Goal: Check status: Check status

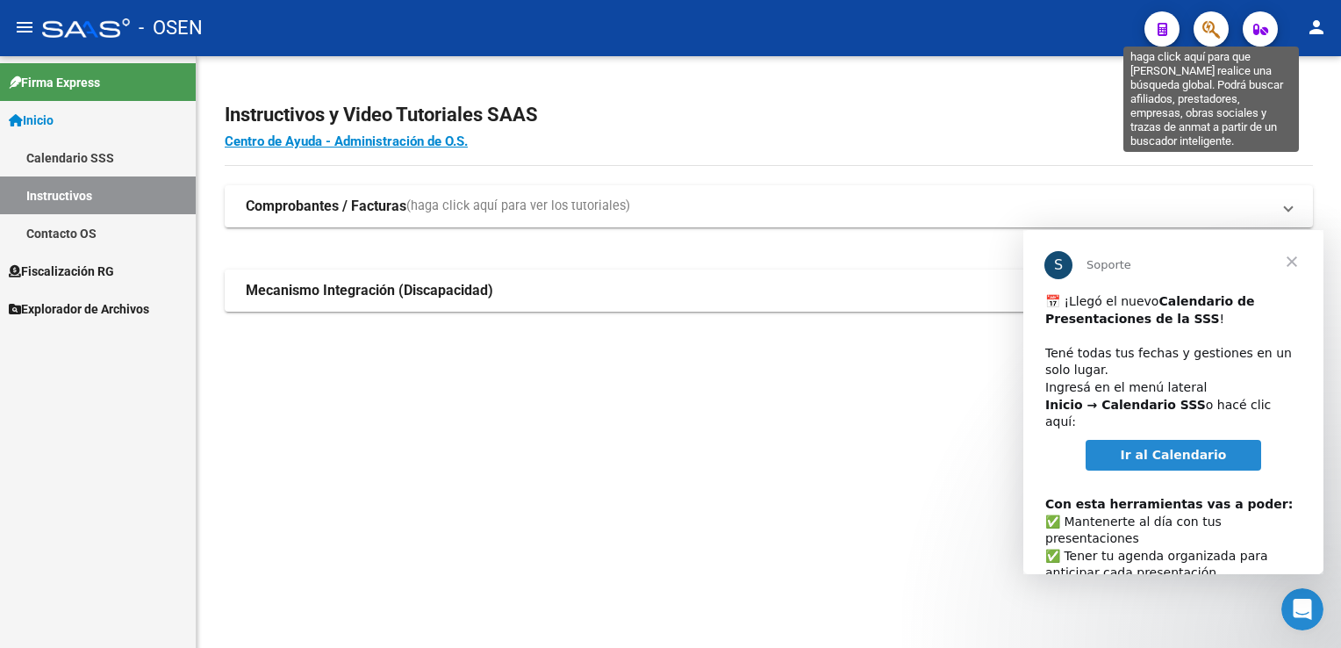
click at [1208, 26] on icon "button" at bounding box center [1211, 29] width 18 height 20
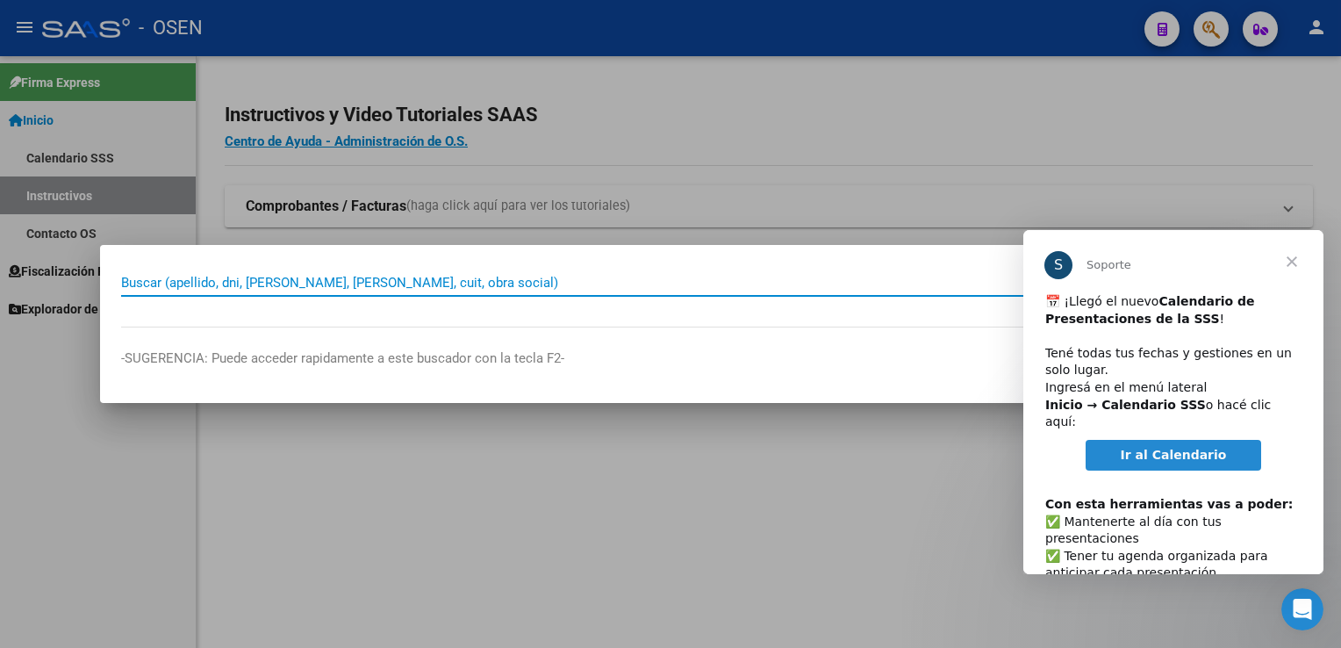
paste input "30679979295"
type input "30679979295"
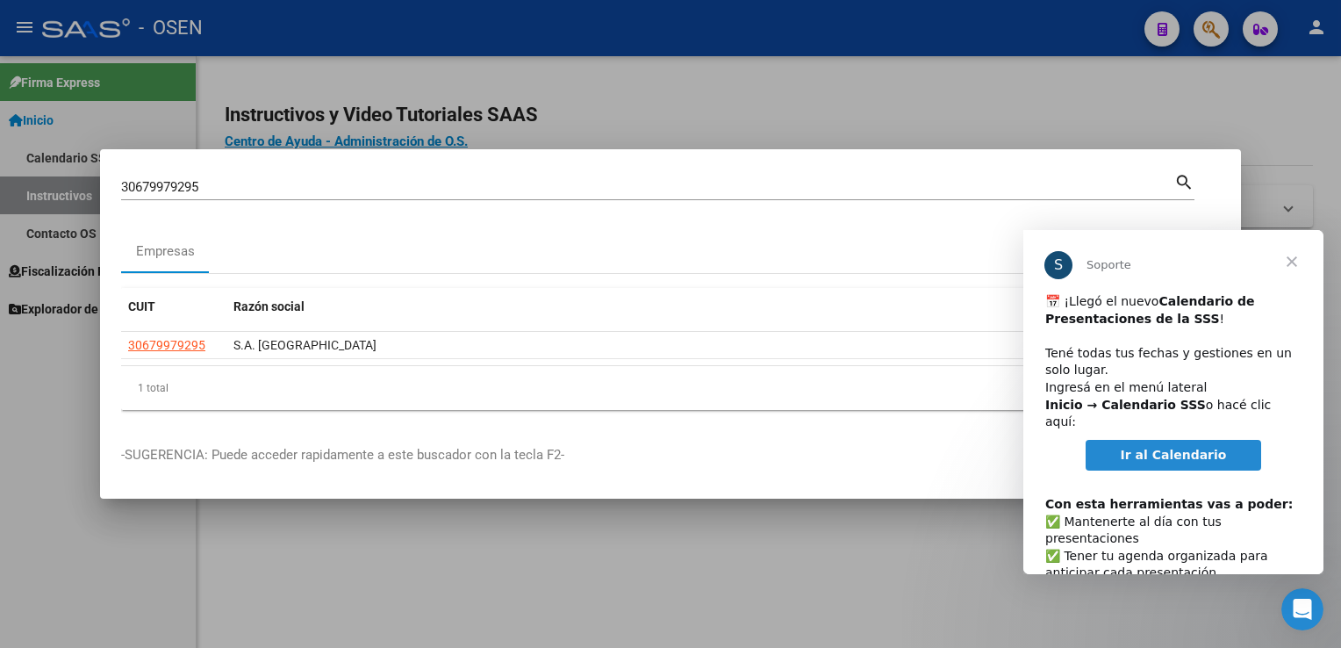
click at [1297, 262] on span "Cerrar" at bounding box center [1291, 261] width 63 height 63
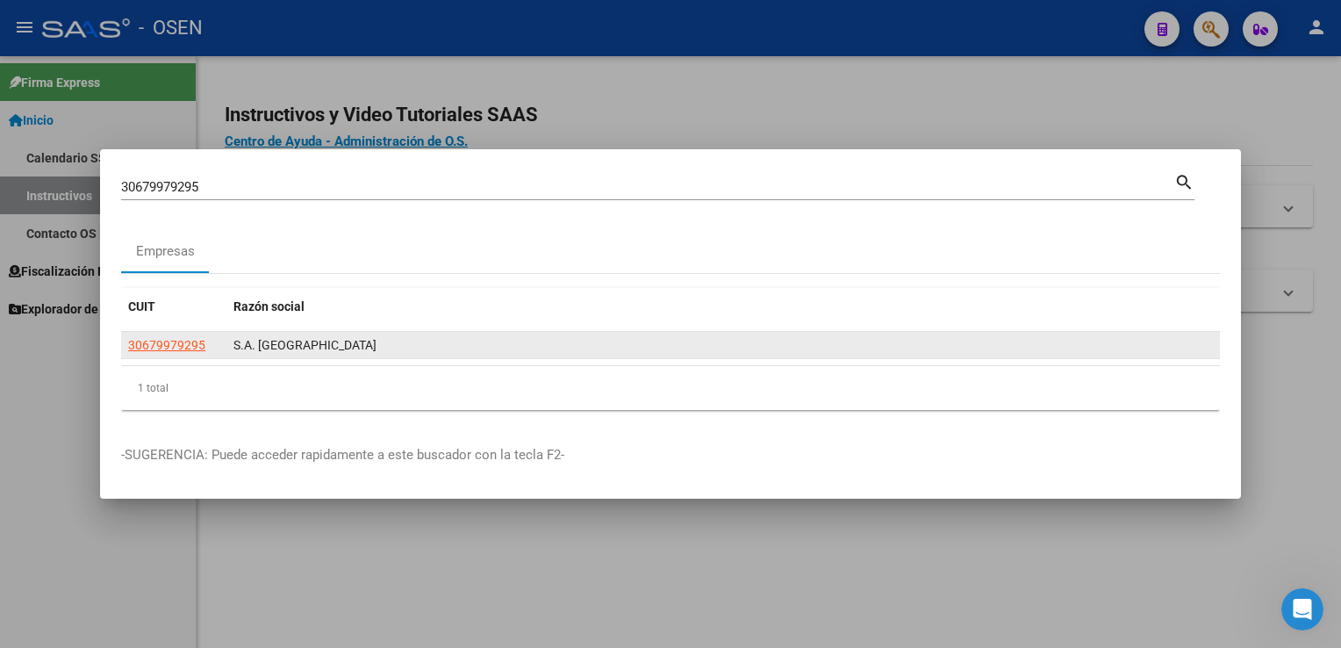
click at [281, 349] on span "S.A. [GEOGRAPHIC_DATA]" at bounding box center [304, 345] width 143 height 14
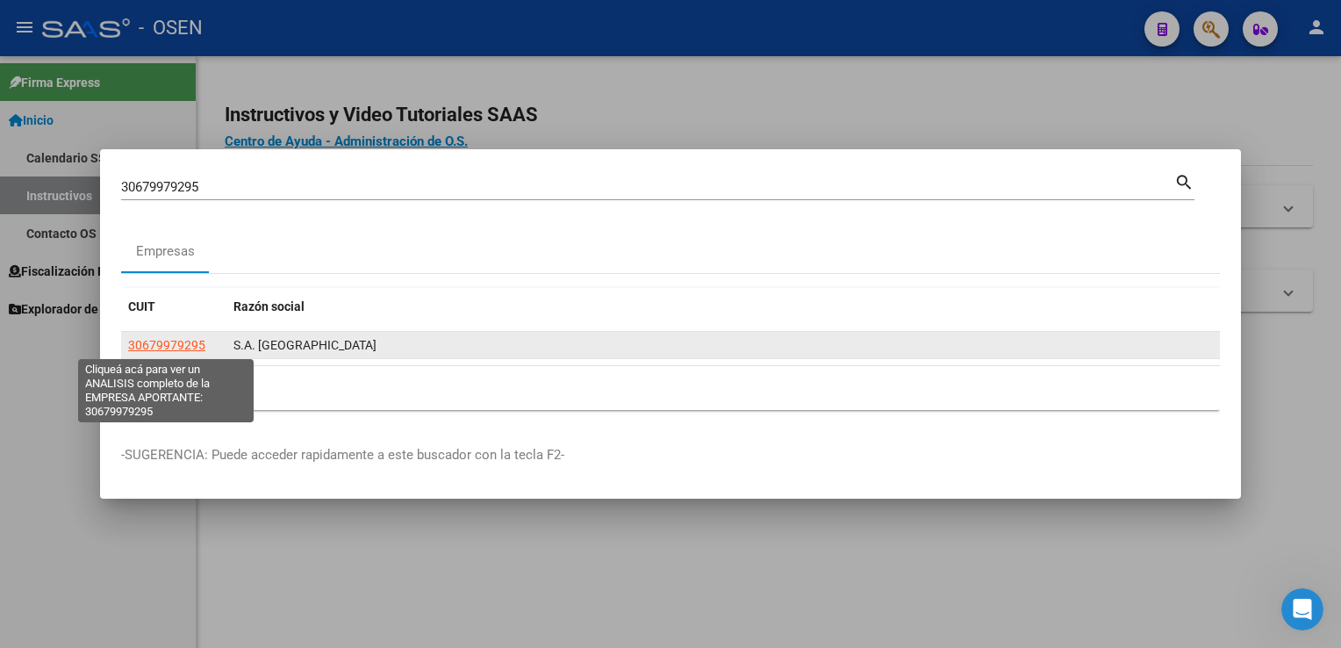
click at [184, 346] on span "30679979295" at bounding box center [166, 345] width 77 height 14
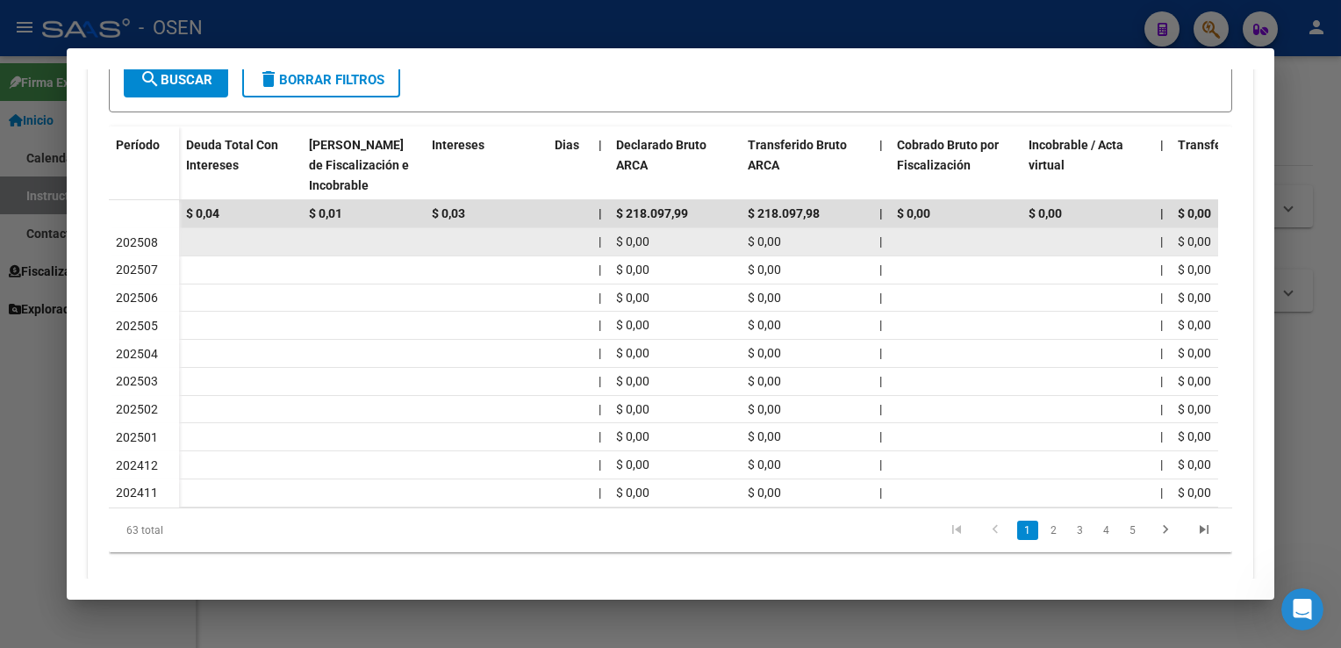
scroll to position [477, 0]
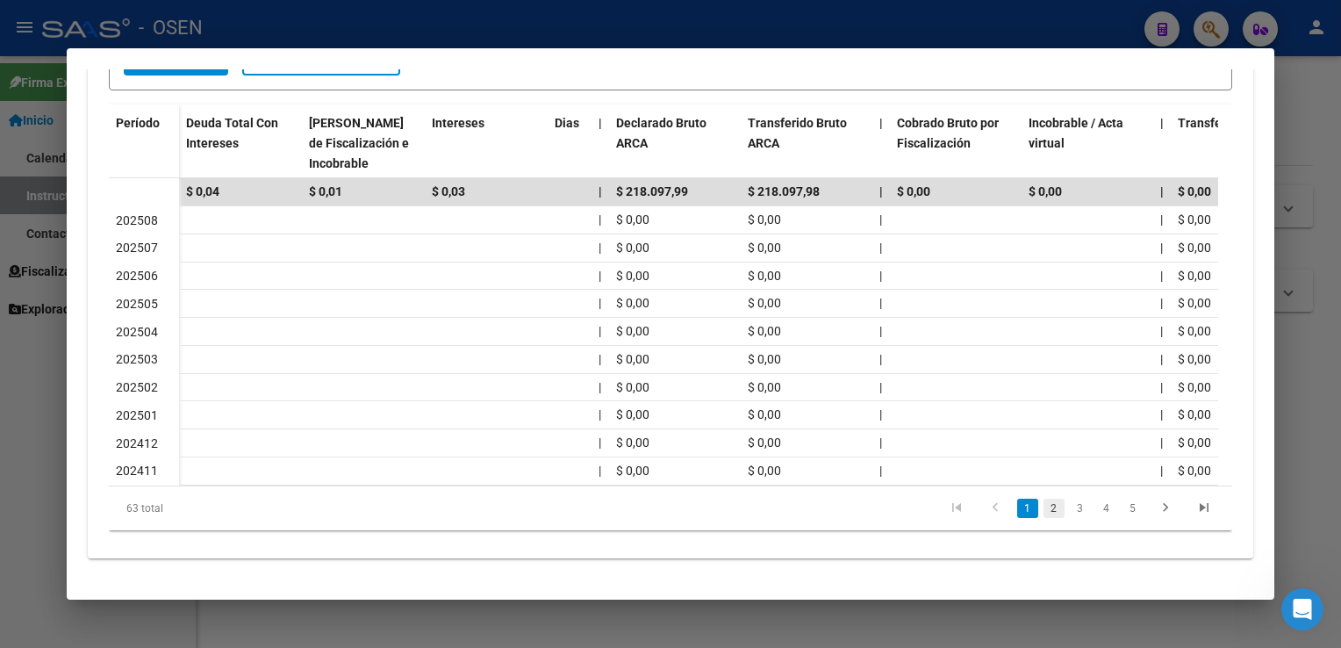
click at [1043, 508] on link "2" at bounding box center [1053, 507] width 21 height 19
click at [991, 507] on icon "go to previous page" at bounding box center [995, 509] width 23 height 21
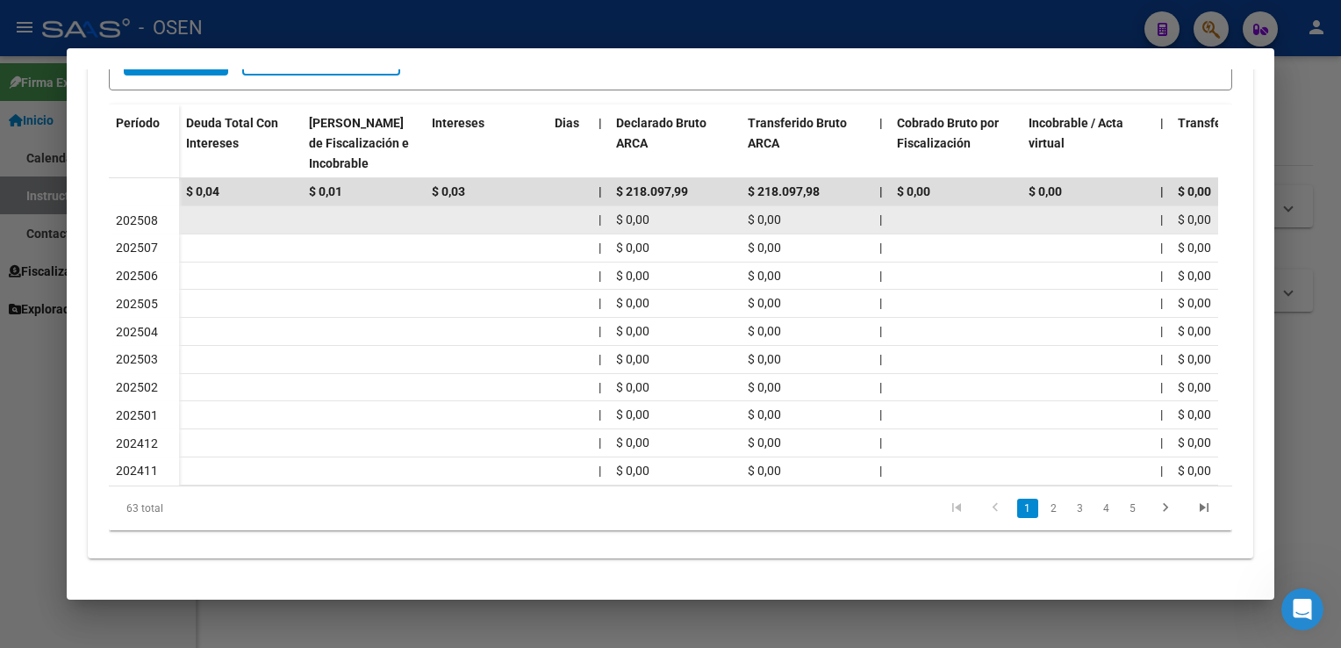
click at [621, 212] on span "$ 0,00" at bounding box center [632, 219] width 33 height 14
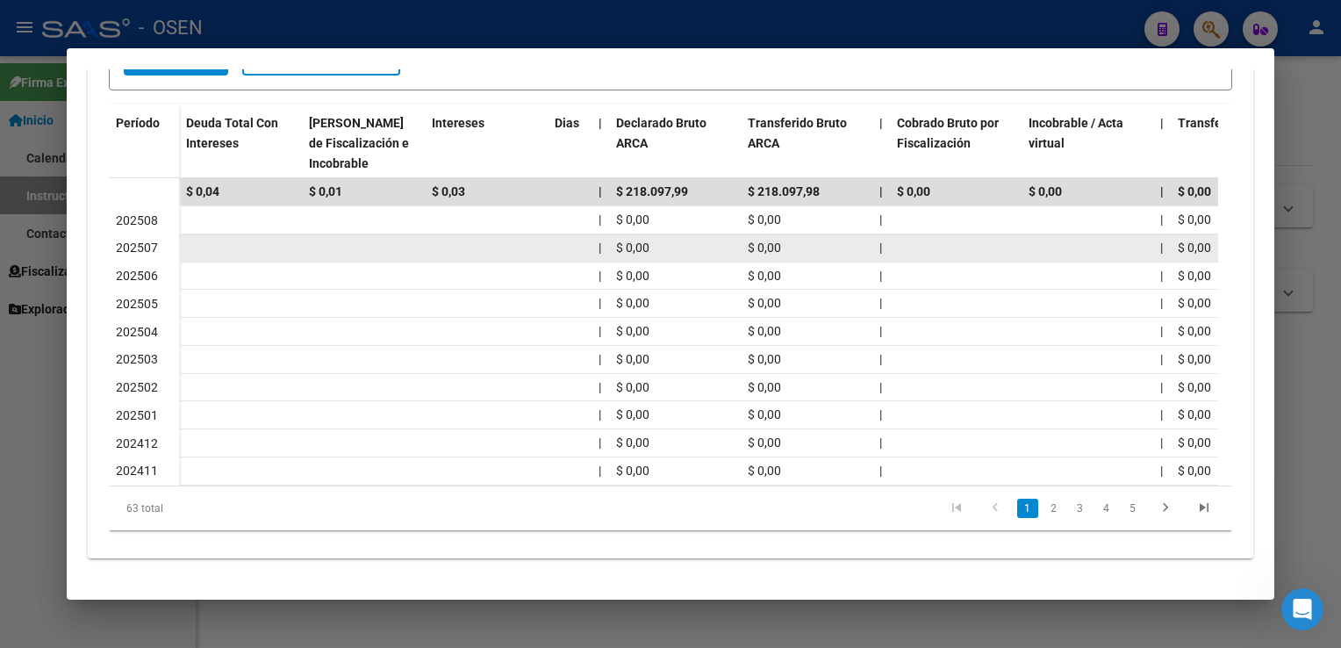
click at [498, 234] on datatable-body-cell at bounding box center [486, 247] width 123 height 27
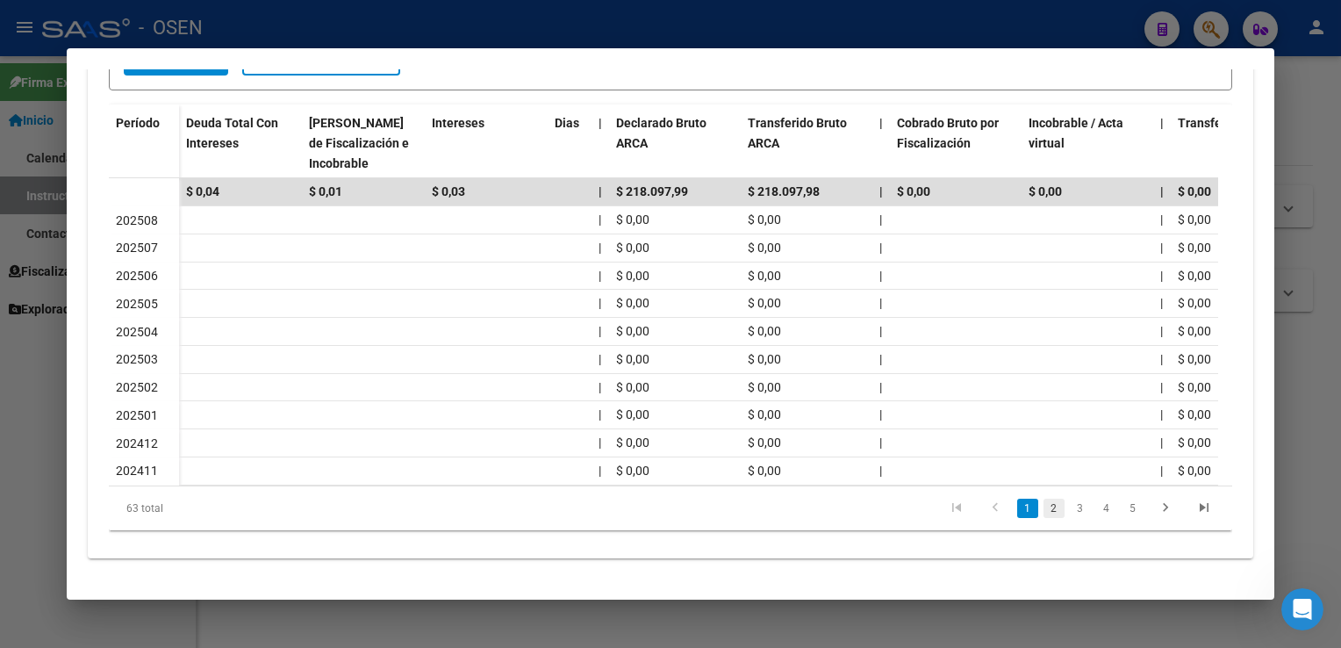
click at [1043, 513] on link "2" at bounding box center [1053, 507] width 21 height 19
click at [1018, 514] on link "1" at bounding box center [1027, 507] width 21 height 19
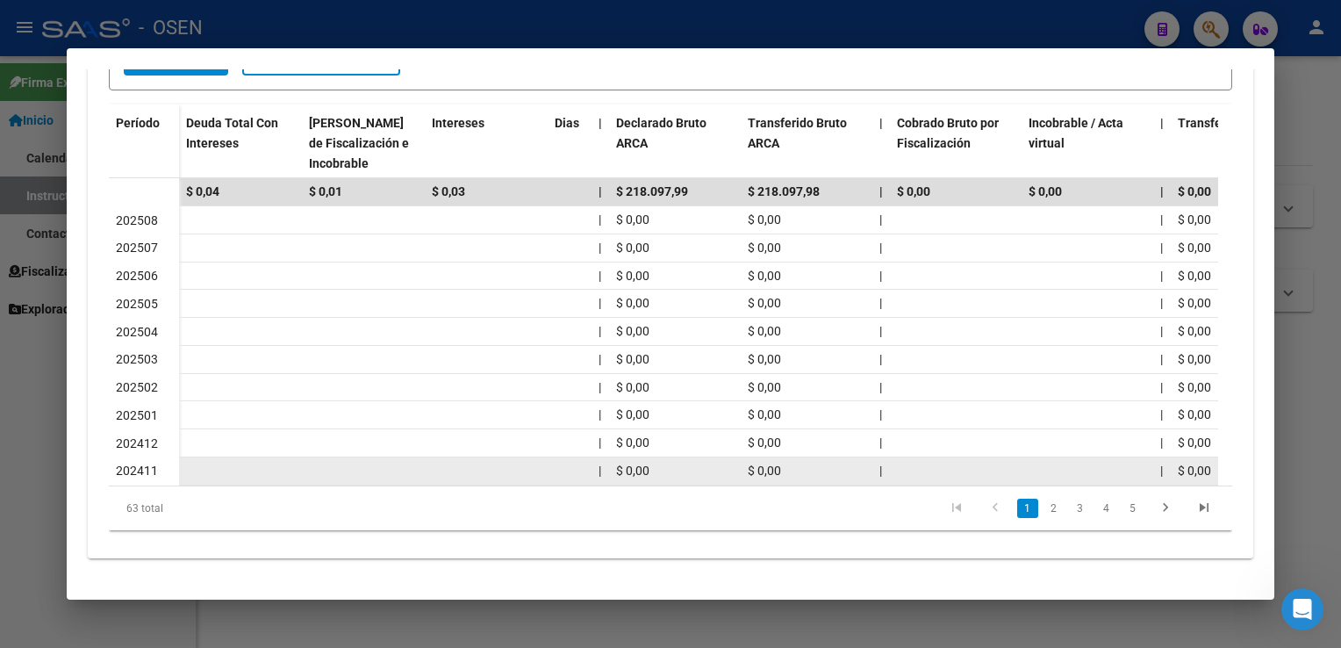
drag, startPoint x: 290, startPoint y: 472, endPoint x: 854, endPoint y: 457, distance: 564.5
click at [854, 457] on div "| $ 0,00 $ 0,00 | | $ 0,00 | $ 0,00 $ 0,00 | | $ 0,00 $ 0,00 $ 0,00 $ 0,00" at bounding box center [1227, 471] width 2097 height 28
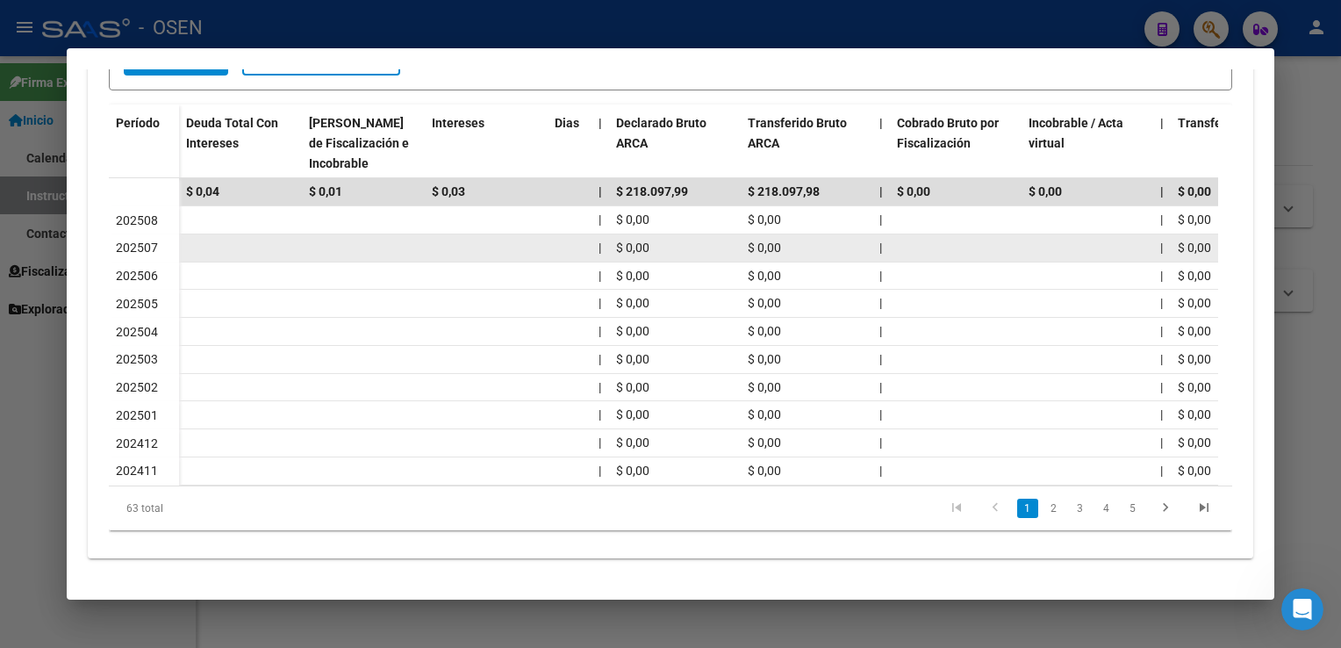
click at [231, 234] on datatable-body-cell at bounding box center [240, 247] width 123 height 27
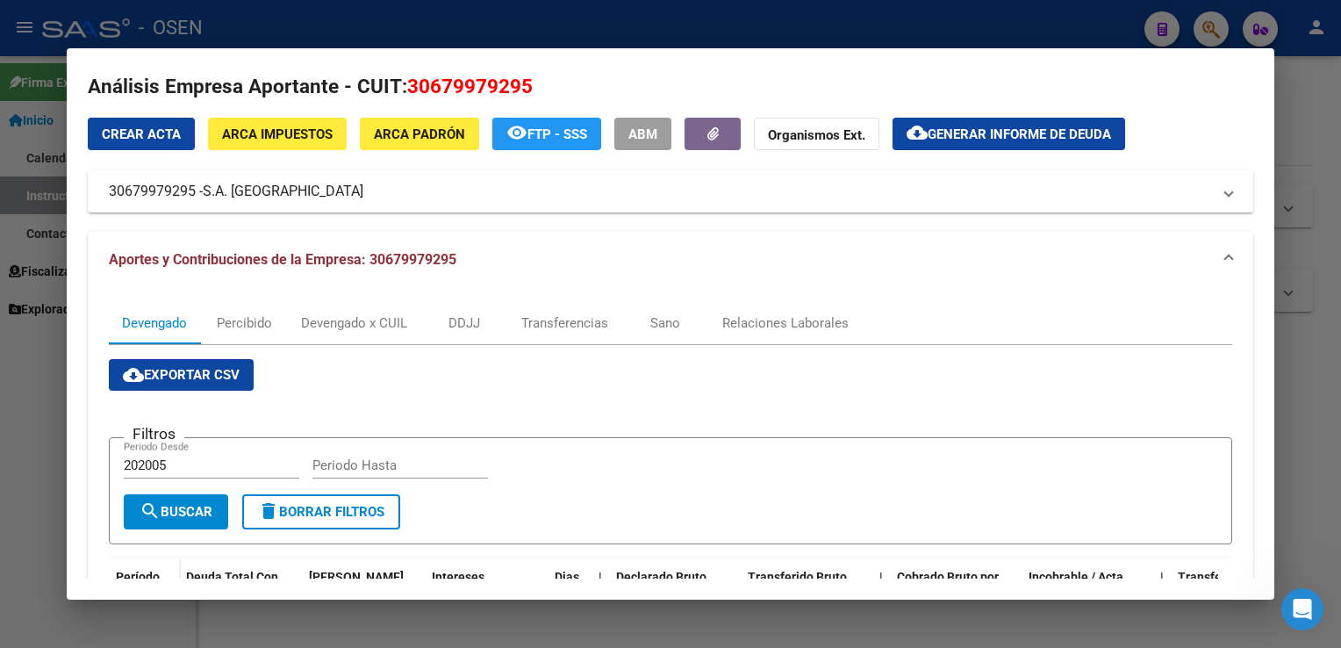
scroll to position [0, 0]
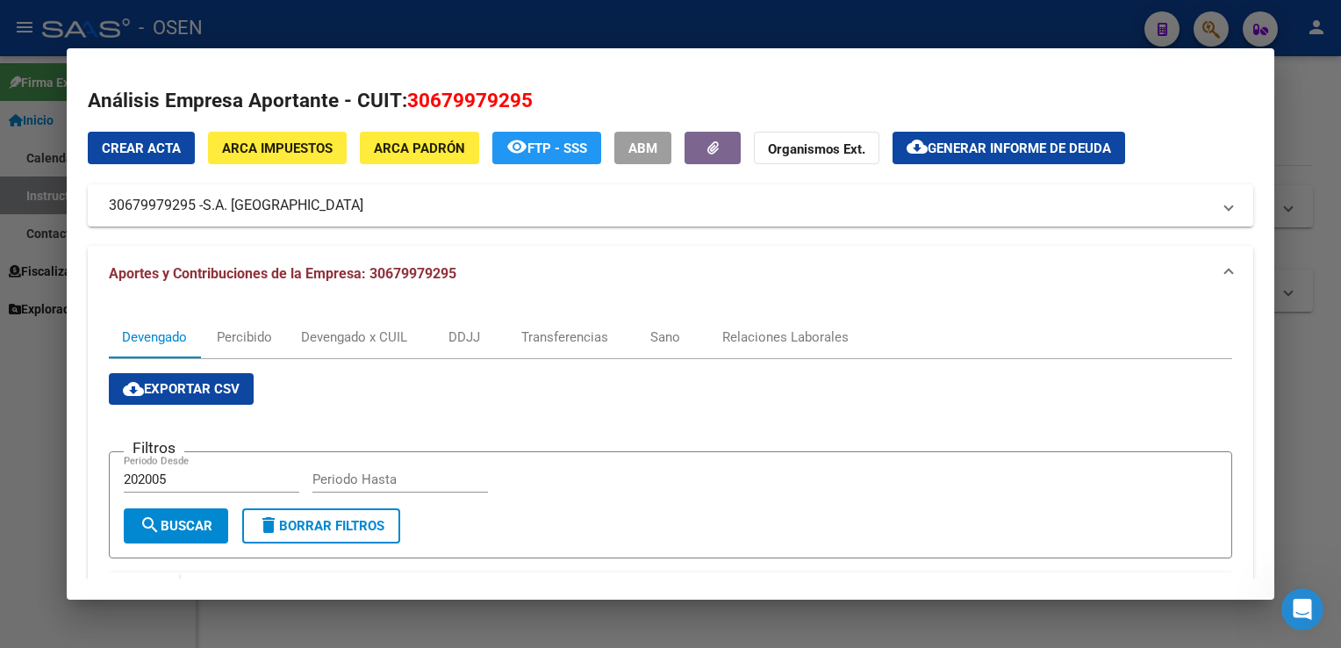
click at [1302, 156] on div at bounding box center [670, 324] width 1341 height 648
